Goal: Task Accomplishment & Management: Complete application form

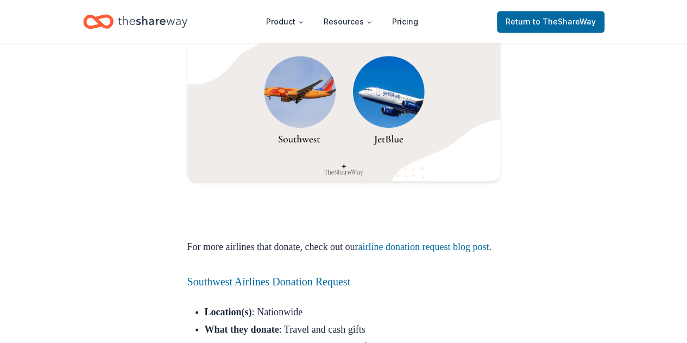
scroll to position [864, 0]
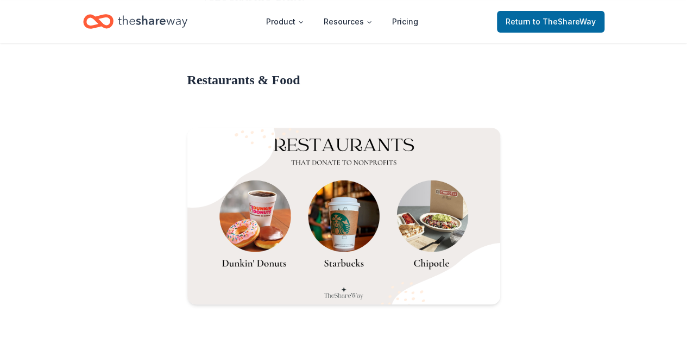
scroll to position [2197, 0]
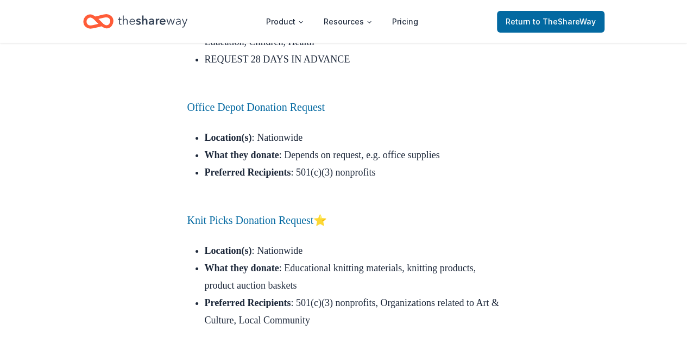
scroll to position [10087, 0]
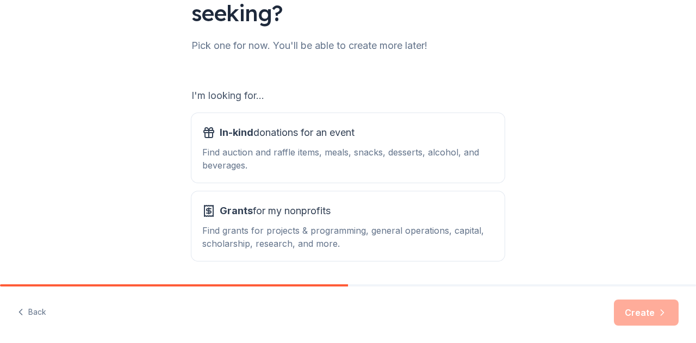
scroll to position [121, 0]
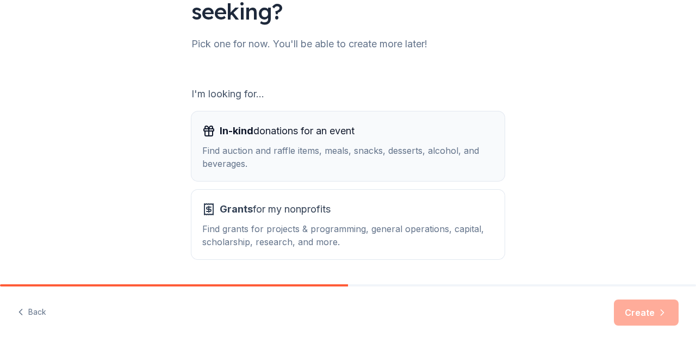
click at [328, 130] on span "In-kind donations for an event" at bounding box center [287, 130] width 135 height 17
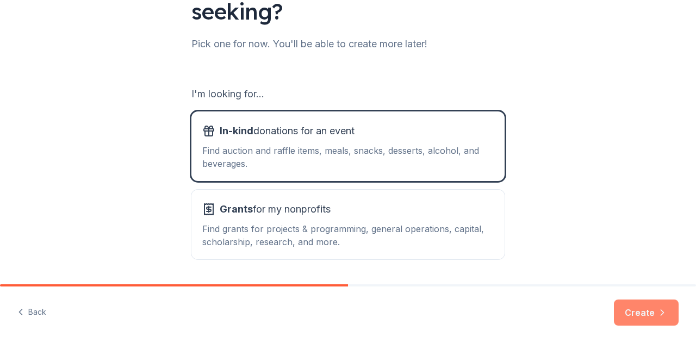
click at [632, 303] on button "Create" at bounding box center [646, 312] width 65 height 26
